Goal: Task Accomplishment & Management: Use online tool/utility

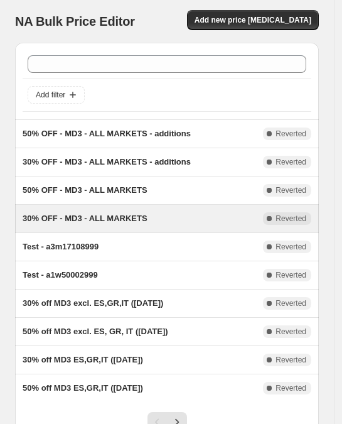
click at [97, 215] on span "30% OFF - MD3 - ALL MARKETS" at bounding box center [85, 217] width 125 height 9
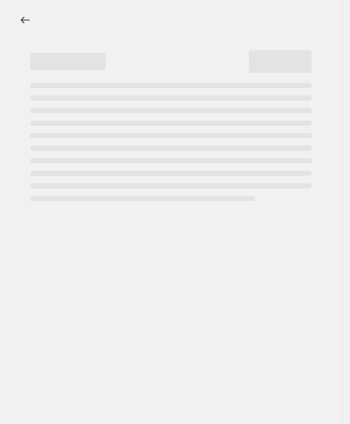
select select "percentage"
select select "collection"
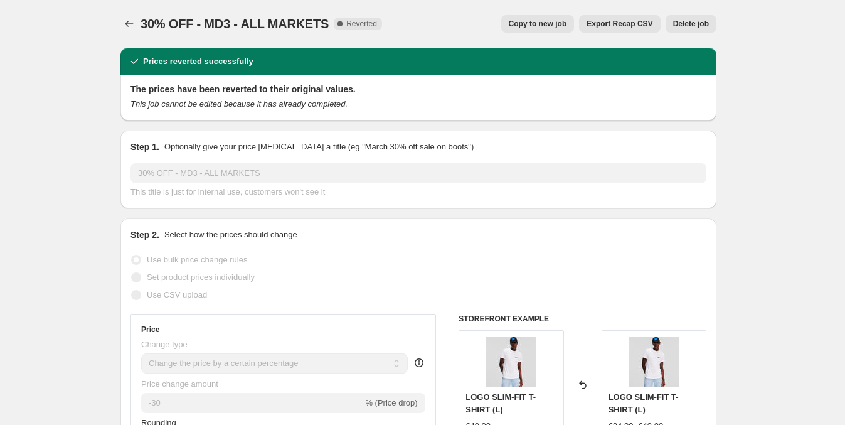
click at [349, 26] on span "Export Recap CSV" at bounding box center [620, 24] width 66 height 10
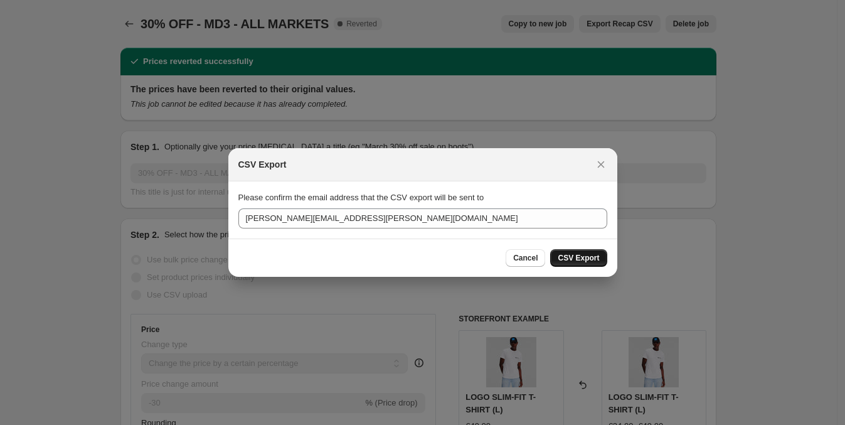
click at [349, 251] on button "CSV Export" at bounding box center [578, 258] width 56 height 18
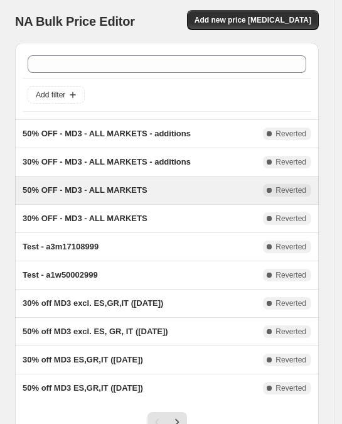
click at [118, 188] on span "50% OFF - MD3 - ALL MARKETS" at bounding box center [85, 189] width 125 height 9
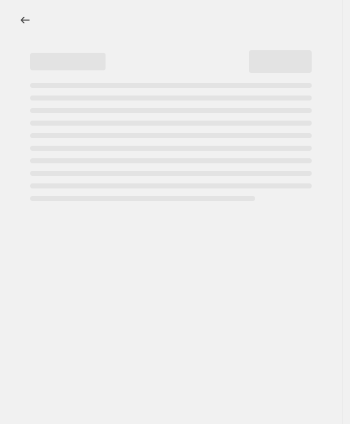
select select "percentage"
select select "collection"
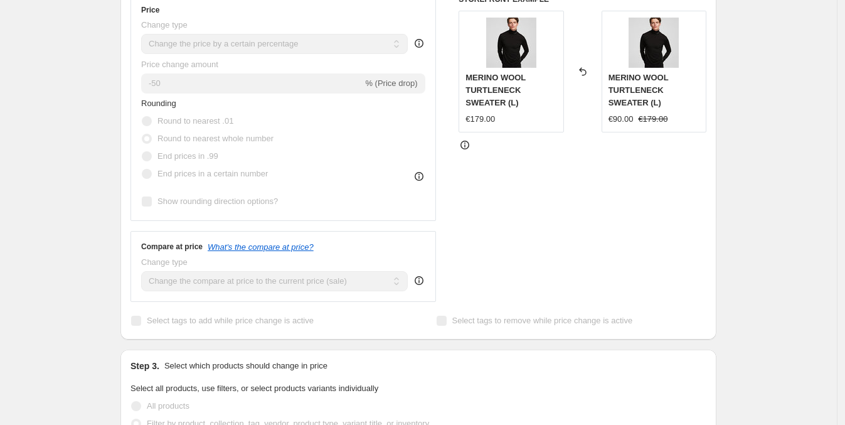
scroll to position [266, 0]
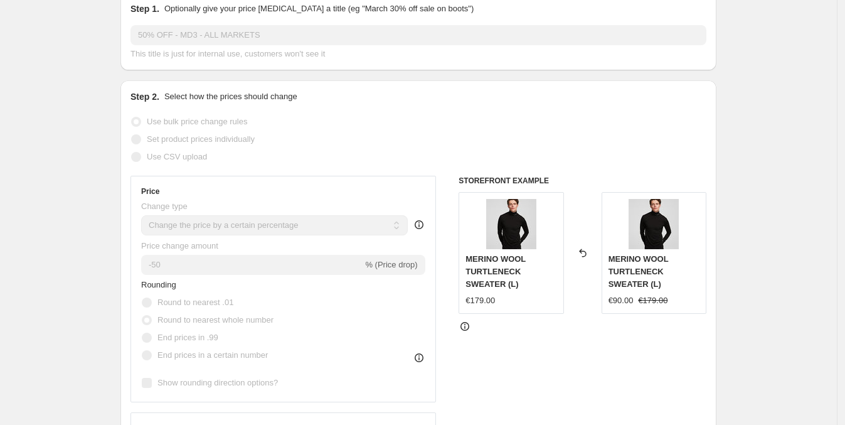
scroll to position [0, 0]
